Goal: Book appointment/travel/reservation

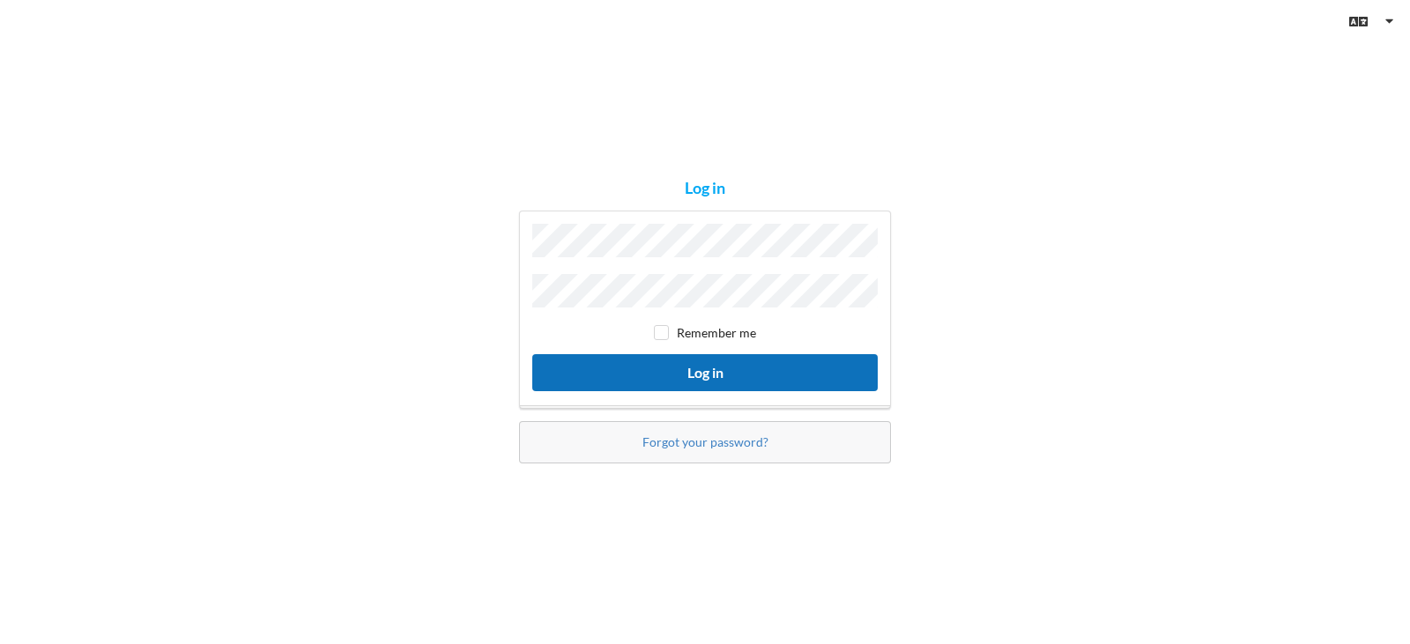
click at [683, 376] on button "Log in" at bounding box center [705, 372] width 346 height 36
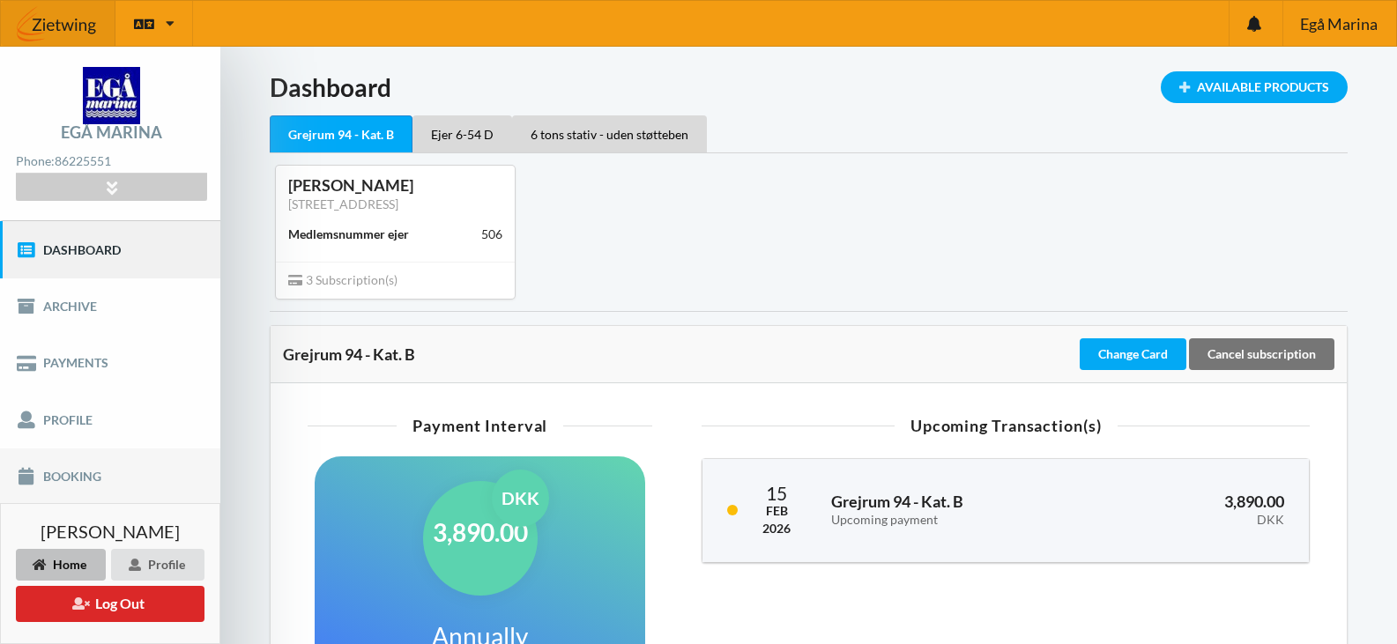
click at [93, 472] on link "Booking" at bounding box center [110, 477] width 220 height 56
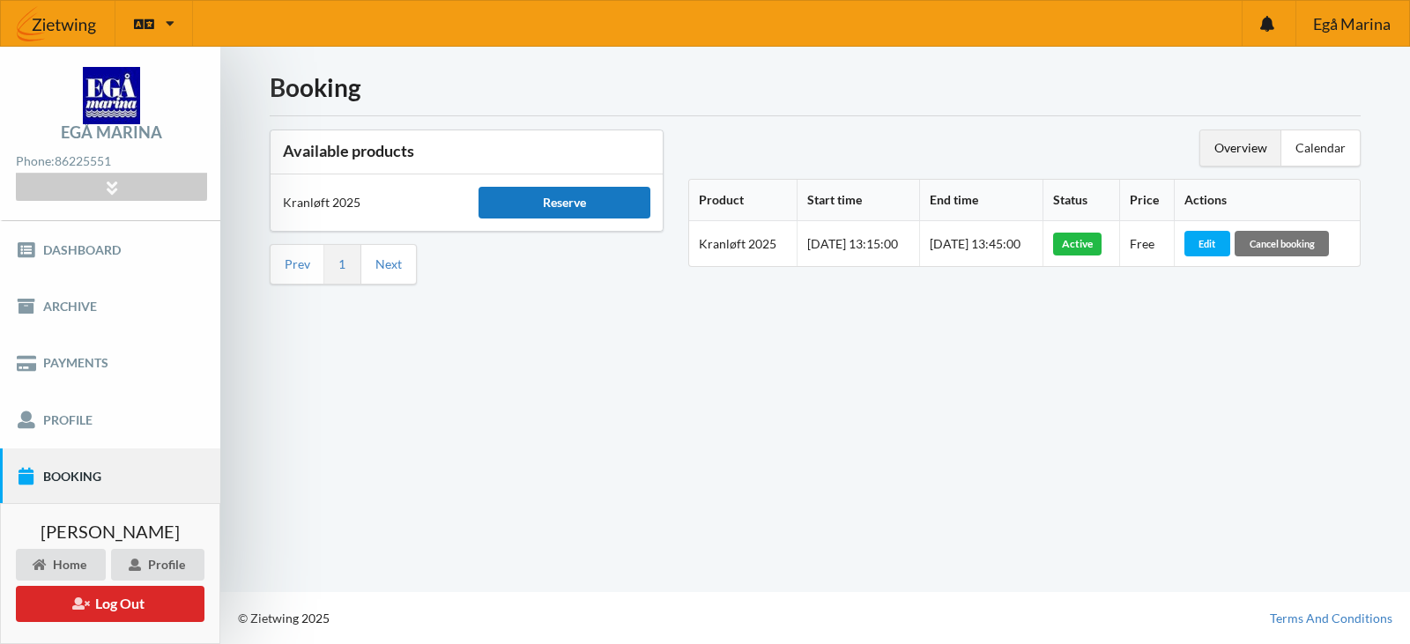
click at [612, 197] on div "Reserve" at bounding box center [564, 203] width 171 height 32
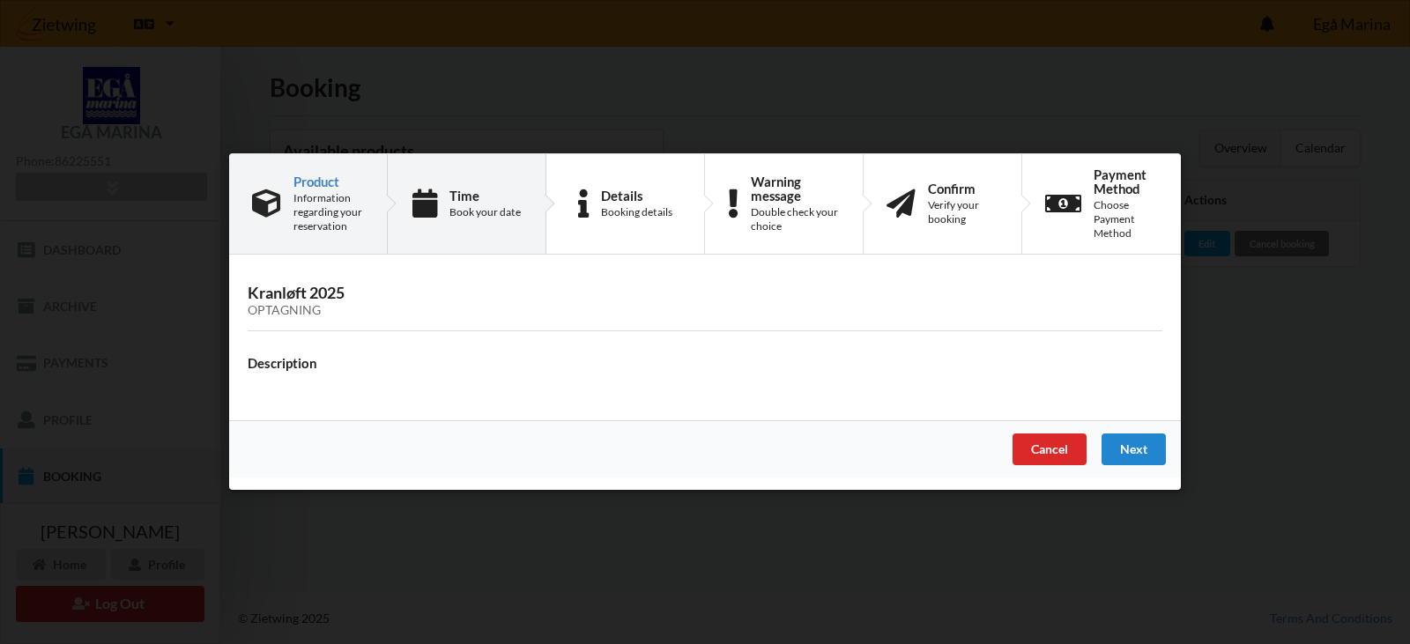
click at [451, 219] on div "Book your date" at bounding box center [485, 212] width 71 height 14
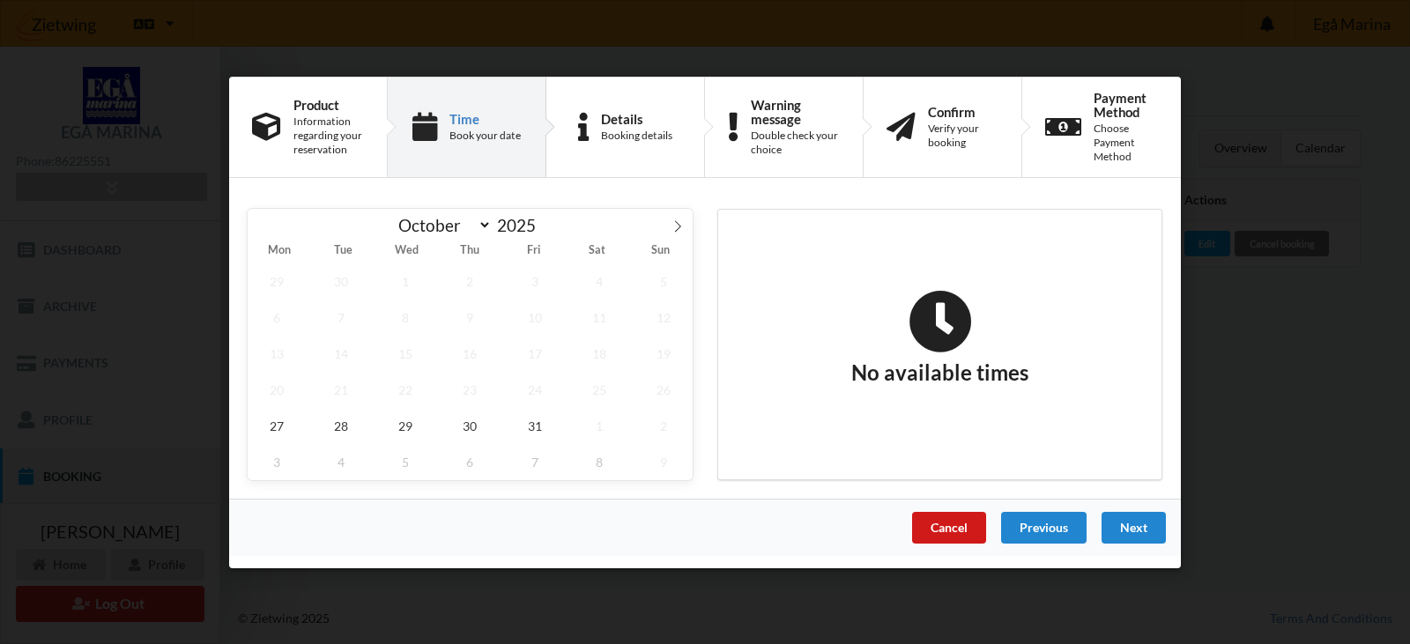
click at [943, 521] on div "Cancel" at bounding box center [949, 527] width 74 height 32
